Goal: Task Accomplishment & Management: Manage account settings

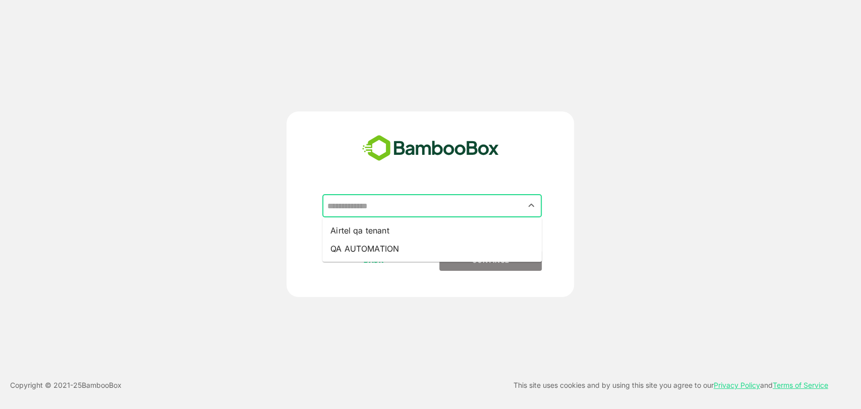
click at [387, 210] on input "text" at bounding box center [431, 205] width 215 height 19
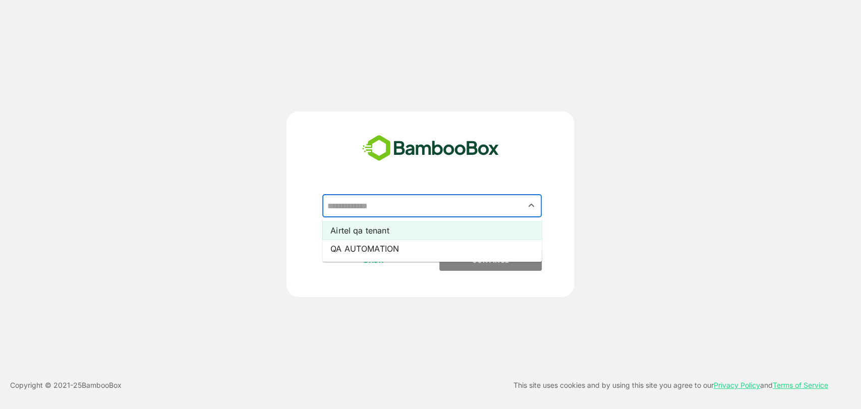
click at [379, 228] on li "Airtel qa tenant" at bounding box center [431, 230] width 219 height 18
type input "**********"
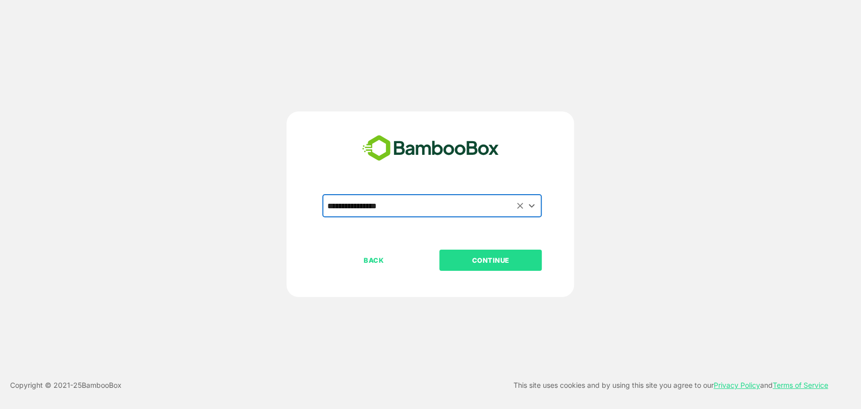
click at [472, 262] on p "CONTINUE" at bounding box center [490, 260] width 101 height 11
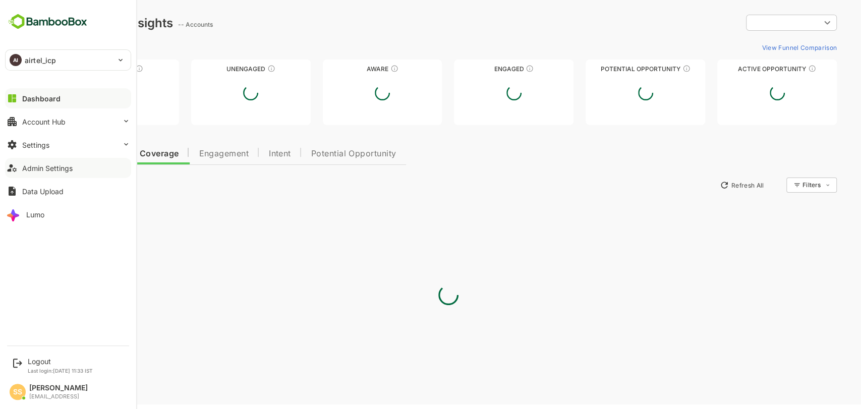
click at [52, 170] on div "Admin Settings" at bounding box center [47, 168] width 50 height 9
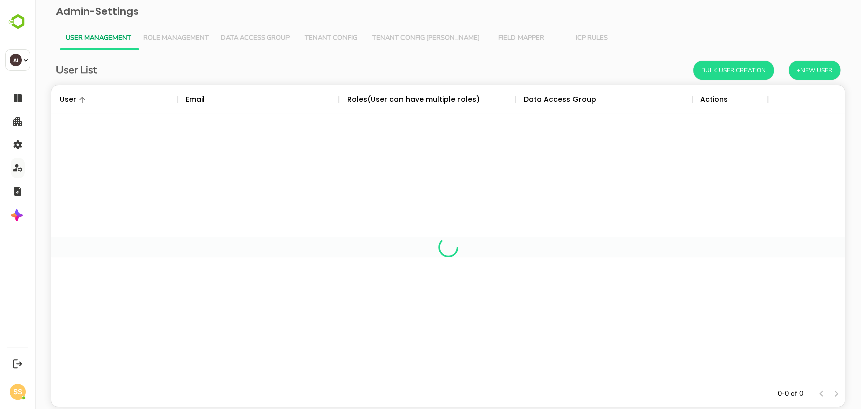
scroll to position [286, 776]
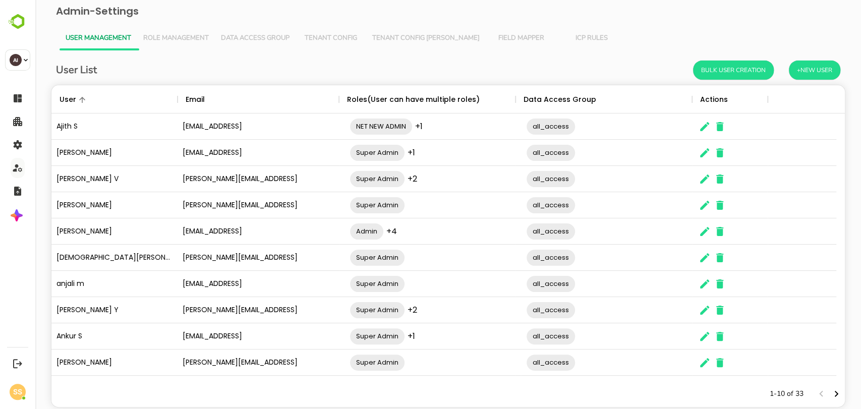
click at [416, 38] on span "Tenant Config [PERSON_NAME]" at bounding box center [425, 38] width 107 height 8
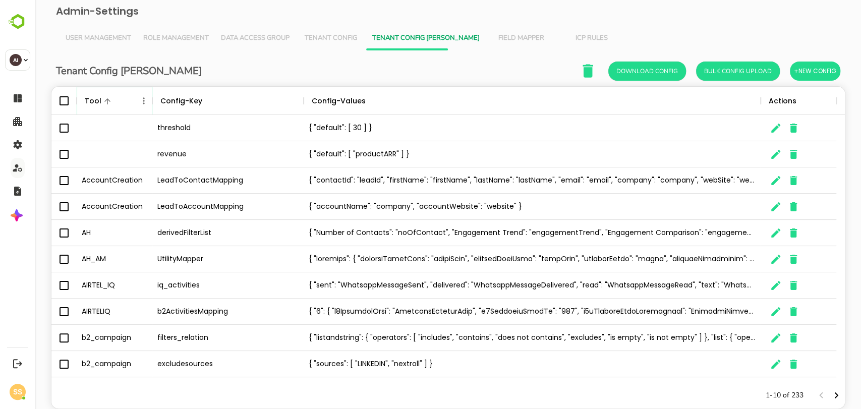
click at [143, 100] on icon "Menu" at bounding box center [144, 100] width 2 height 7
click at [101, 174] on li "Filter" at bounding box center [116, 174] width 70 height 18
click at [256, 139] on input "Value" at bounding box center [256, 138] width 96 height 15
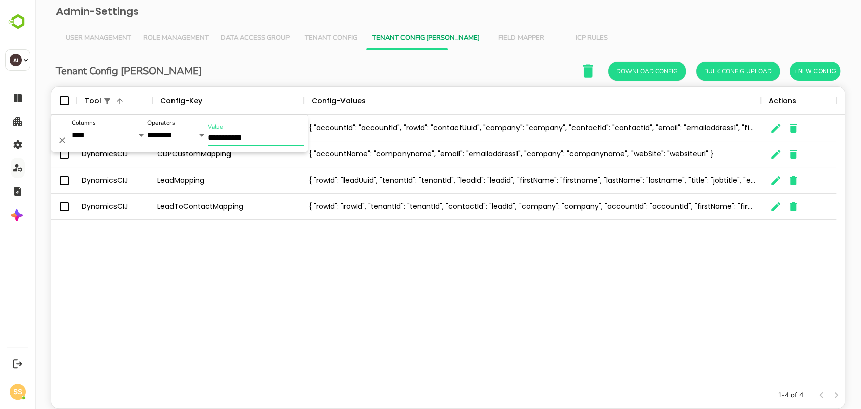
type input "**********"
click at [219, 312] on div "DynamicsCIJ ContactMapping { "accountId": "accountId", "rowId": "contactUuid", …" at bounding box center [447, 248] width 793 height 267
click at [331, 41] on span "Tenant Config" at bounding box center [331, 38] width 59 height 8
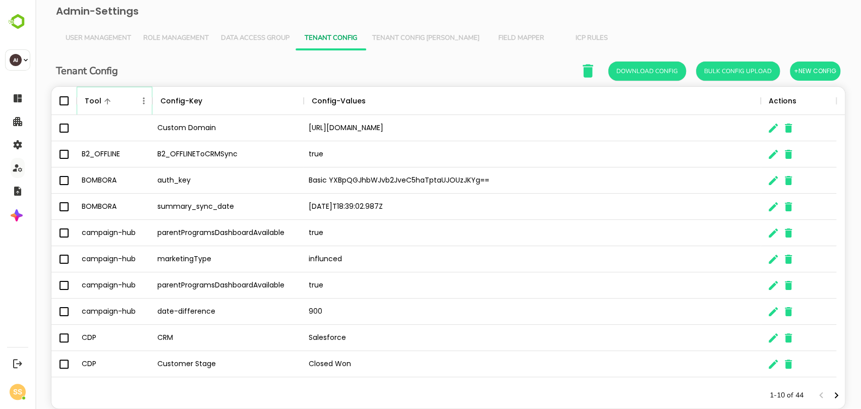
click at [145, 100] on icon "Menu" at bounding box center [144, 101] width 10 height 10
click at [101, 174] on li "Filter" at bounding box center [116, 174] width 70 height 18
click at [246, 130] on div "Value" at bounding box center [256, 134] width 96 height 23
click at [242, 144] on input "Value" at bounding box center [256, 138] width 96 height 15
